Goal: Information Seeking & Learning: Learn about a topic

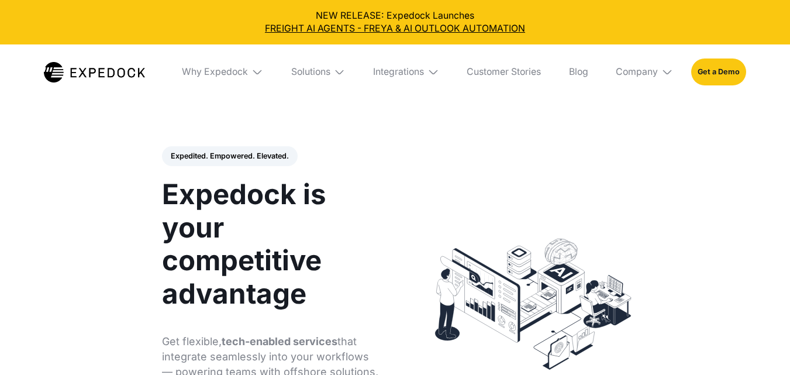
select select
click at [261, 68] on div "Why Expedock" at bounding box center [222, 72] width 99 height 56
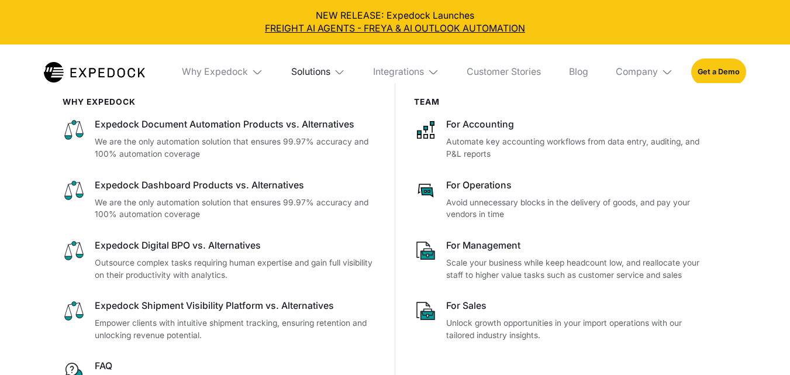
click at [321, 72] on div "Solutions" at bounding box center [310, 72] width 39 height 12
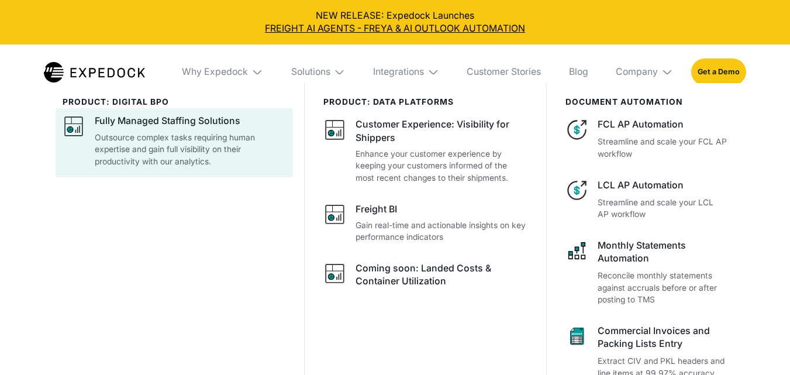
click at [201, 162] on p "Outsource complex tasks requiring human expertise and gain full visibility on t…" at bounding box center [190, 150] width 191 height 36
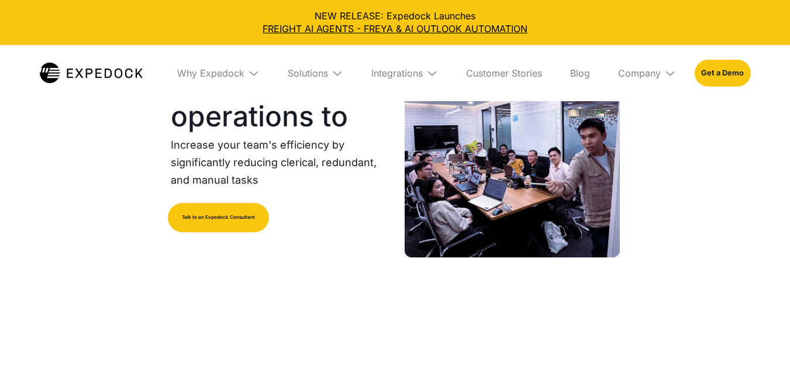
select select
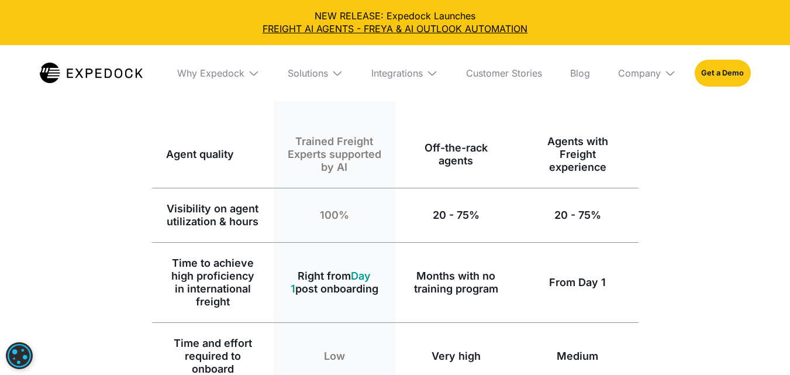
scroll to position [1159, 0]
